Goal: Check status: Check status

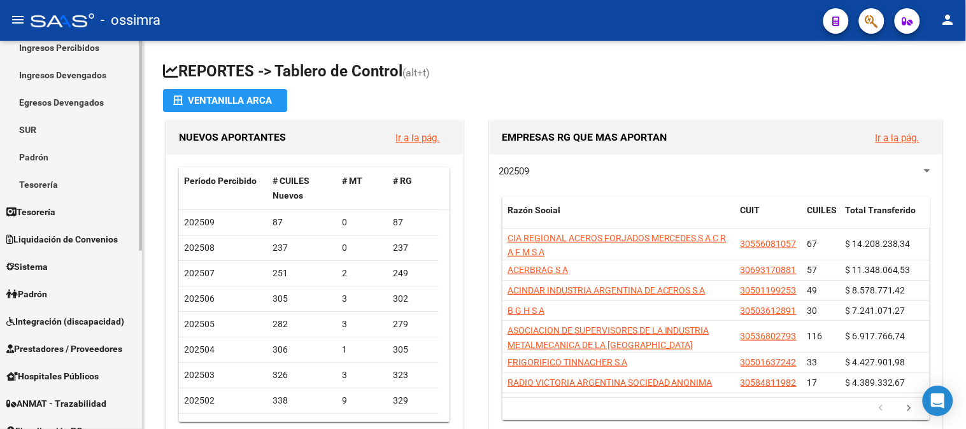
scroll to position [141, 0]
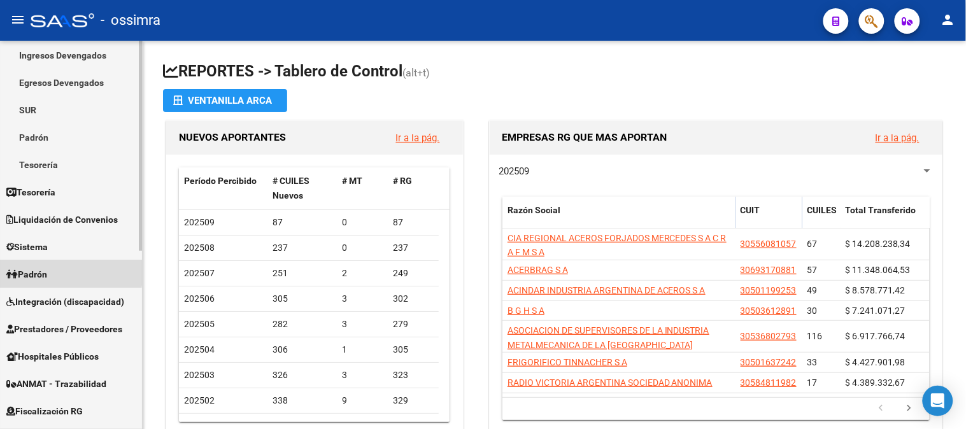
click at [47, 271] on span "Padrón" at bounding box center [26, 274] width 41 height 14
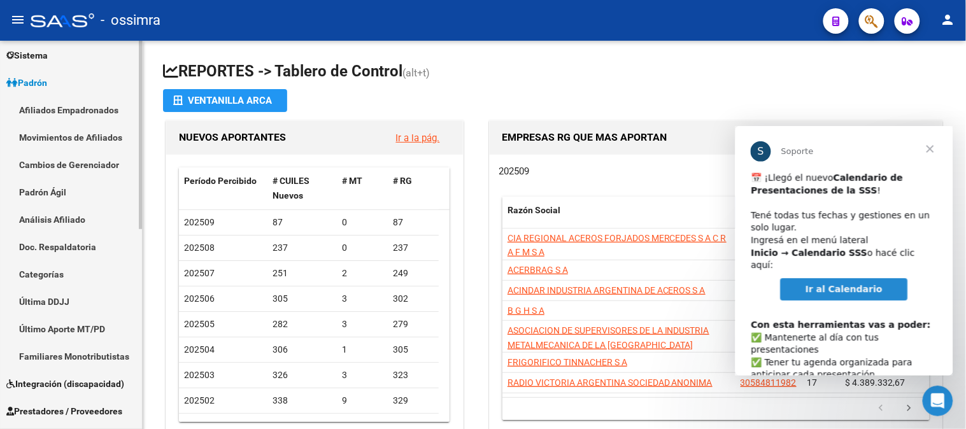
click at [55, 106] on link "Afiliados Empadronados" at bounding box center [71, 109] width 142 height 27
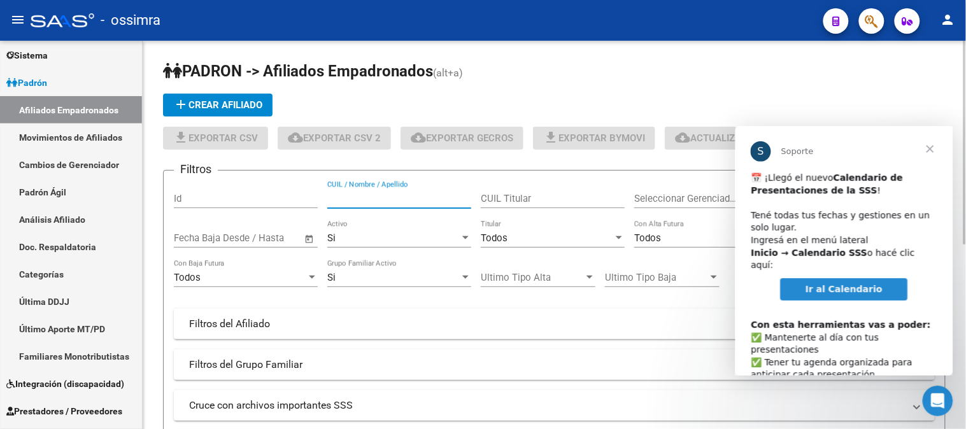
paste input "23190547"
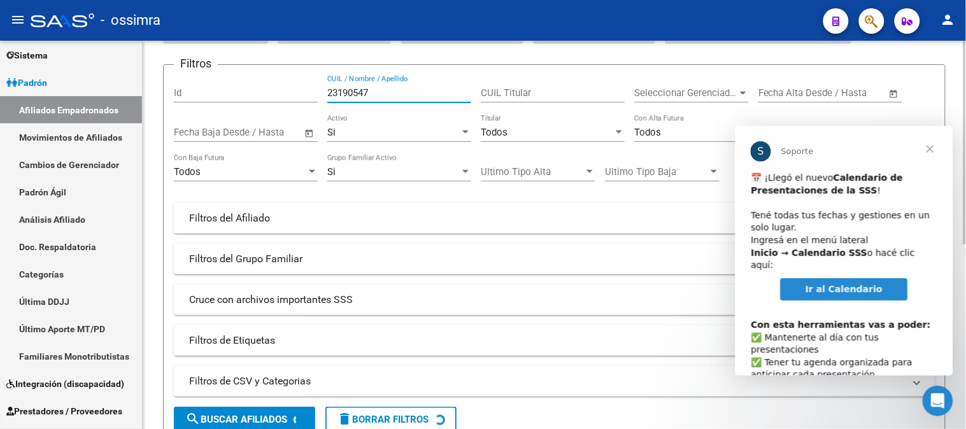
scroll to position [141, 0]
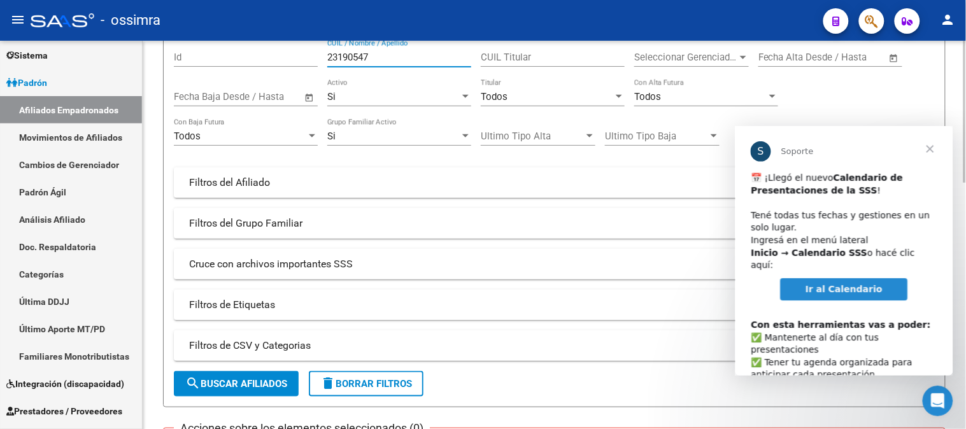
type input "23190547"
click at [258, 383] on span "search Buscar Afiliados" at bounding box center [236, 383] width 102 height 11
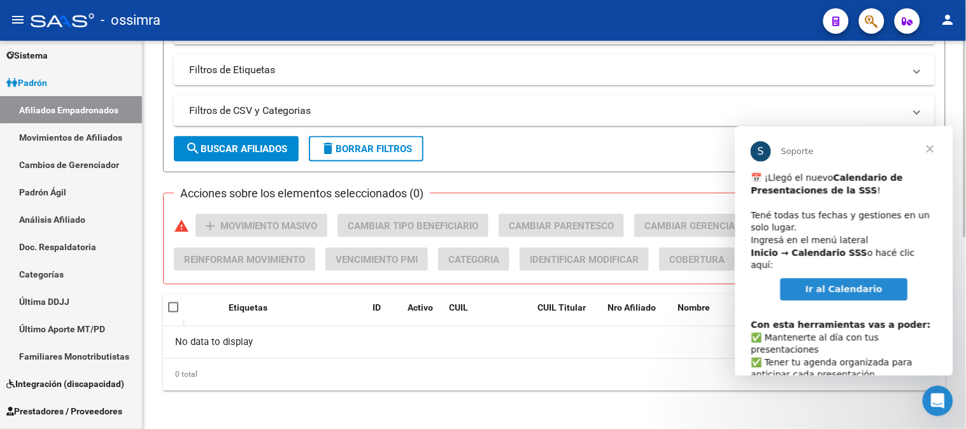
scroll to position [379, 0]
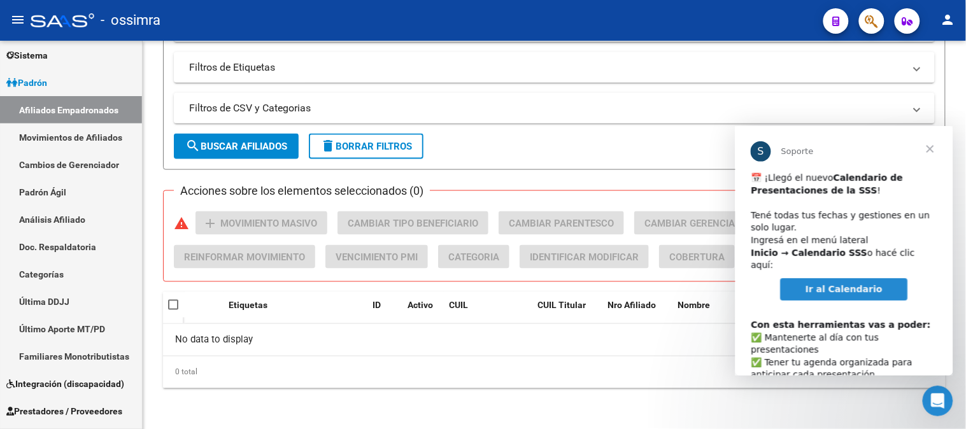
click at [950, 15] on mat-icon "person" at bounding box center [947, 19] width 15 height 15
click at [936, 83] on button "exit_to_app Salir" at bounding box center [923, 84] width 78 height 31
